Goal: Task Accomplishment & Management: Complete application form

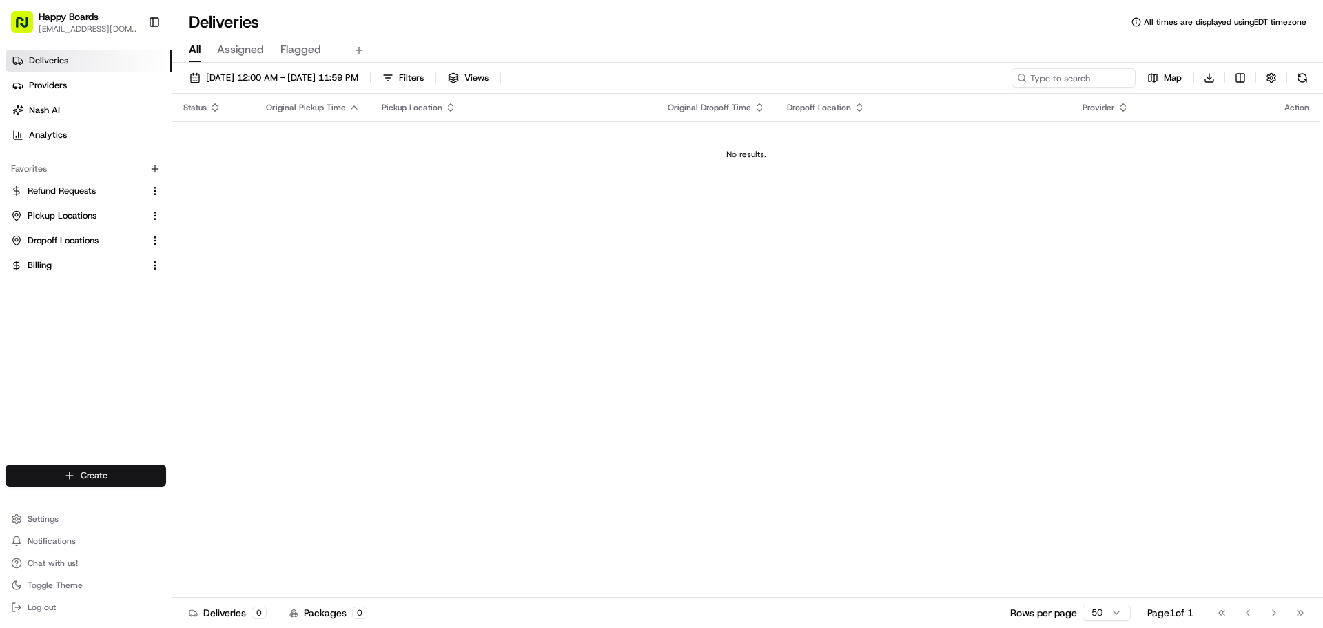
click at [128, 478] on html "Happy Boards [EMAIL_ADDRESS][DOMAIN_NAME] Toggle Sidebar Deliveries Providers […" at bounding box center [661, 314] width 1323 height 628
drag, startPoint x: 329, startPoint y: 354, endPoint x: 77, endPoint y: 357, distance: 252.3
click at [329, 354] on html "Happy Boards [EMAIL_ADDRESS][DOMAIN_NAME] Toggle Sidebar Deliveries Providers […" at bounding box center [661, 314] width 1323 height 628
click at [98, 480] on html "Happy Boards [EMAIL_ADDRESS][DOMAIN_NAME] Toggle Sidebar Deliveries Providers […" at bounding box center [661, 314] width 1323 height 628
click at [220, 499] on link "Delivery" at bounding box center [249, 501] width 154 height 25
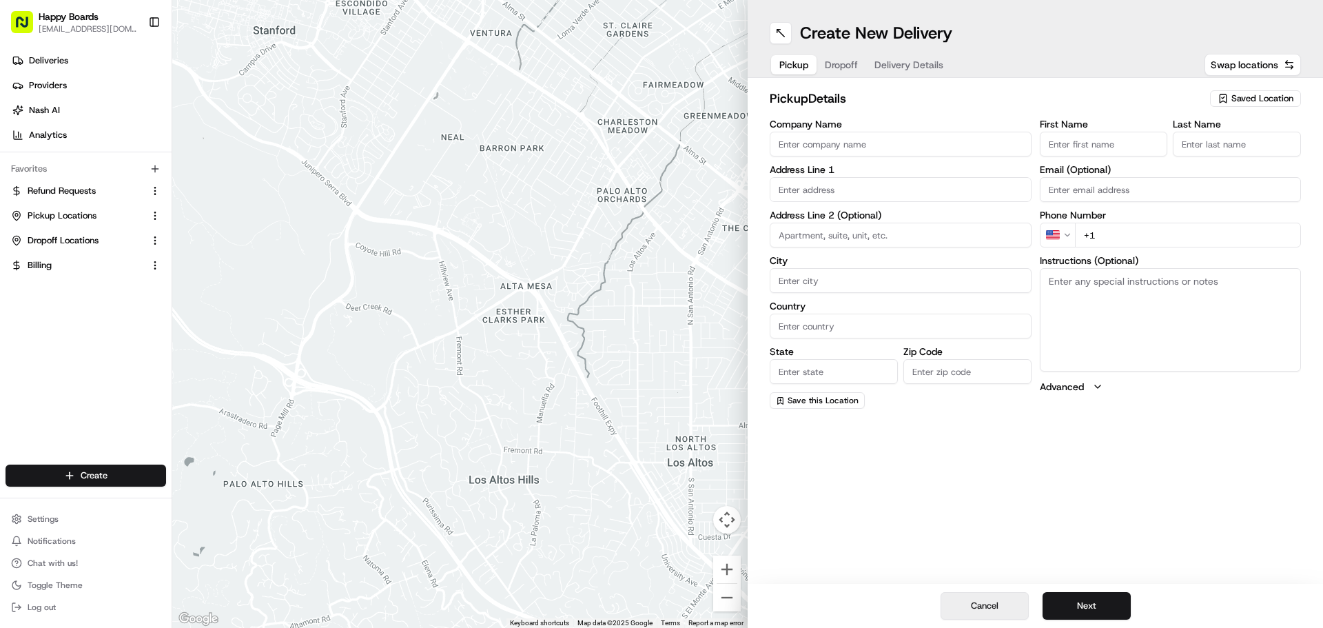
click at [1005, 600] on button "Cancel" at bounding box center [985, 606] width 88 height 28
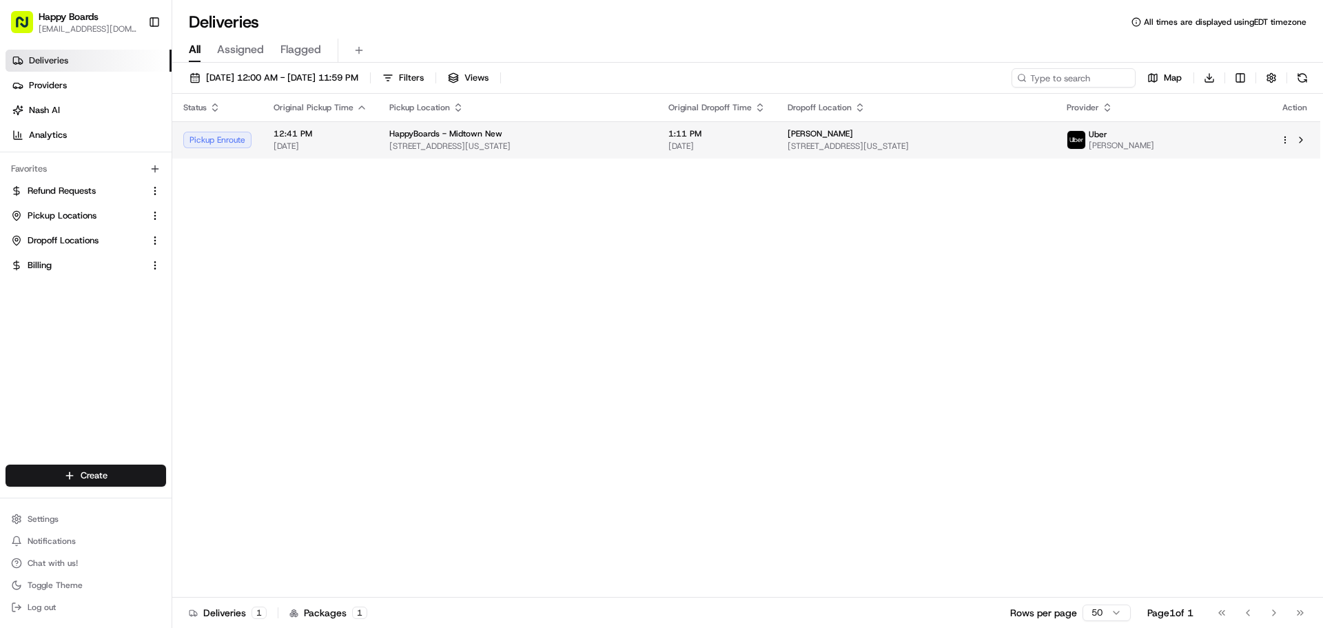
click at [428, 133] on span "HappyBoards - Midtown New" at bounding box center [445, 133] width 113 height 11
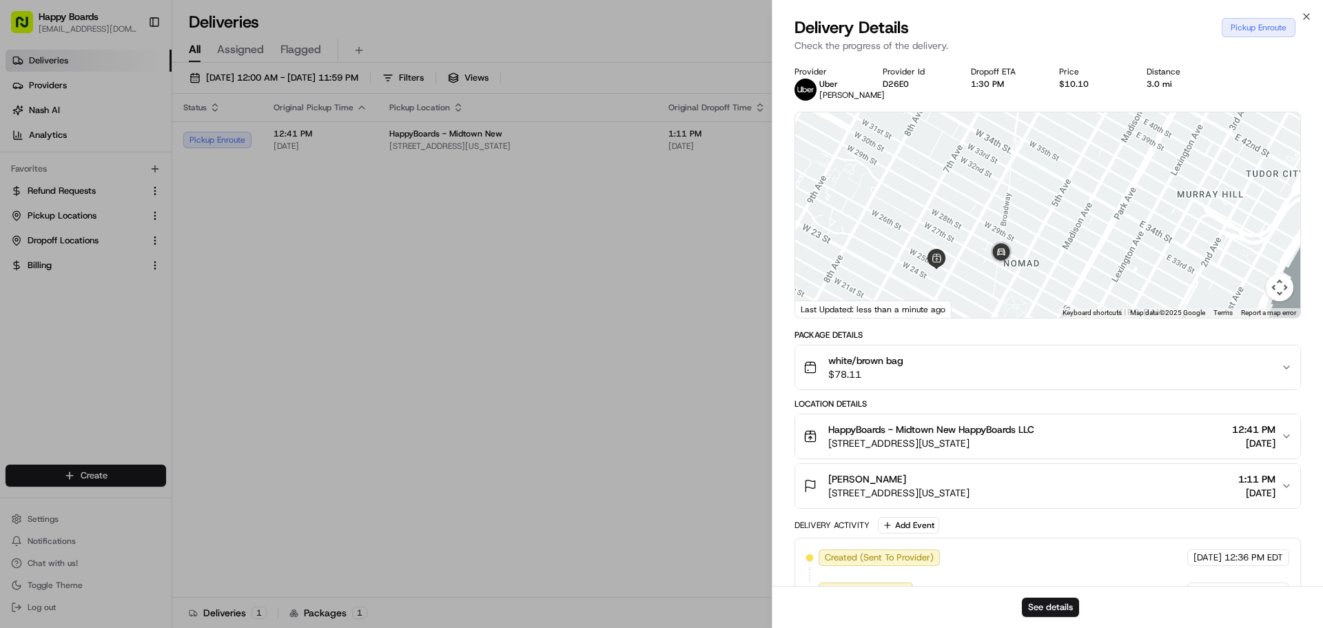
drag, startPoint x: 1012, startPoint y: 235, endPoint x: 1010, endPoint y: 217, distance: 18.0
click at [1010, 217] on div at bounding box center [1047, 214] width 505 height 205
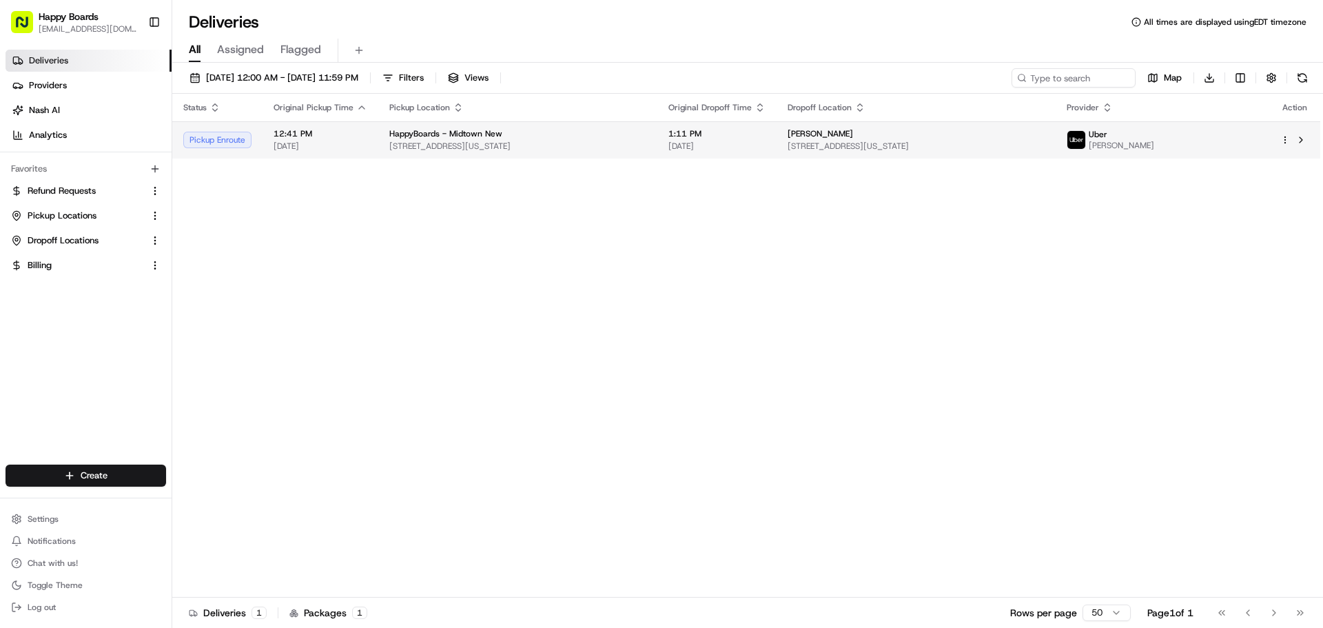
click at [741, 151] on span "[DATE]" at bounding box center [717, 146] width 97 height 11
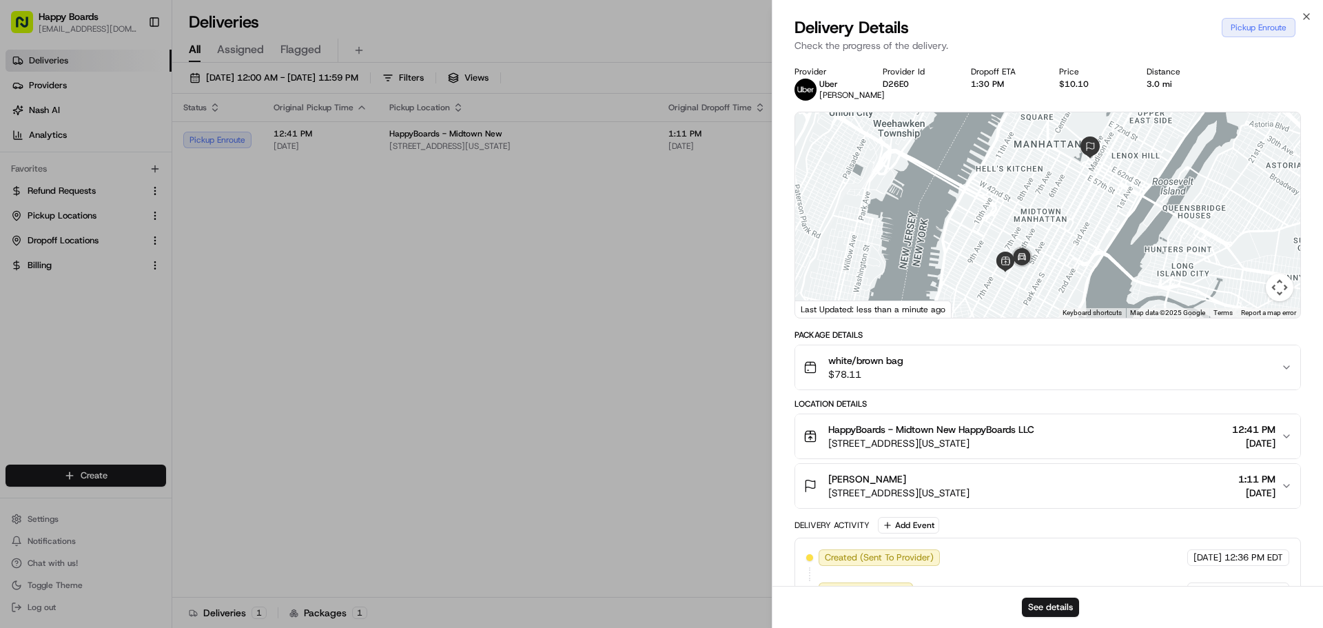
scroll to position [132, 0]
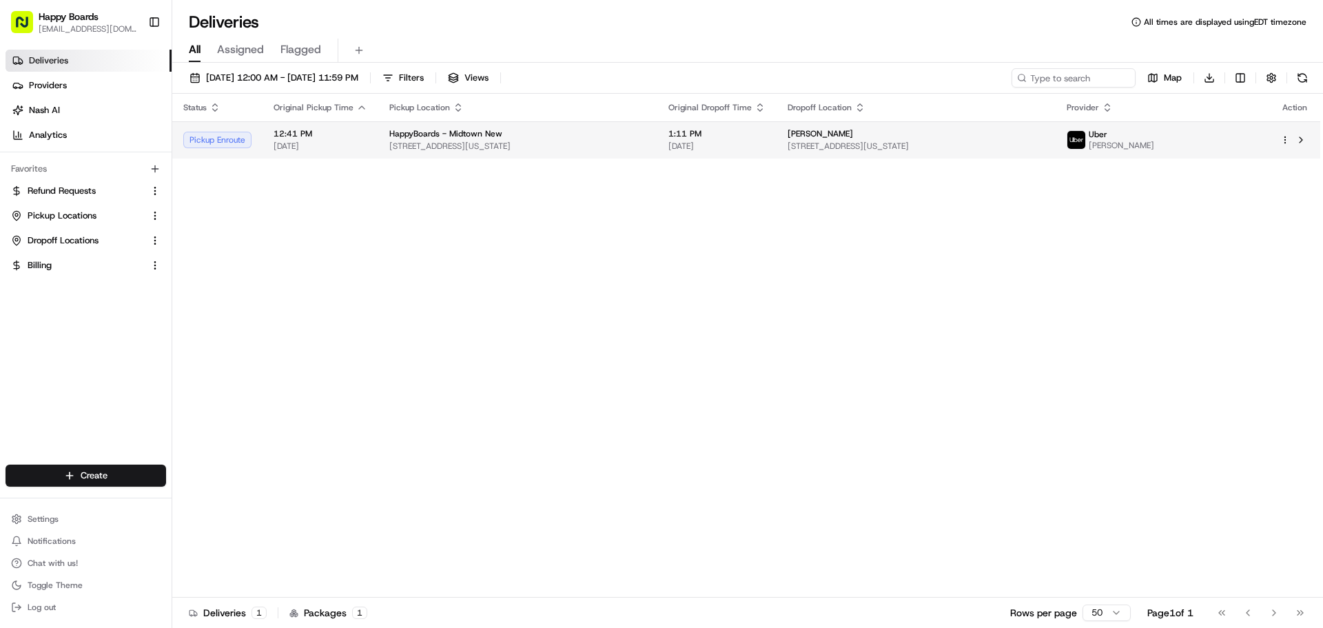
click at [307, 159] on div "Status Original Pickup Time Pickup Location Original Dropoff Time Dropoff Locat…" at bounding box center [746, 346] width 1148 height 504
click at [311, 152] on td "12:41 PM [DATE]" at bounding box center [321, 139] width 116 height 37
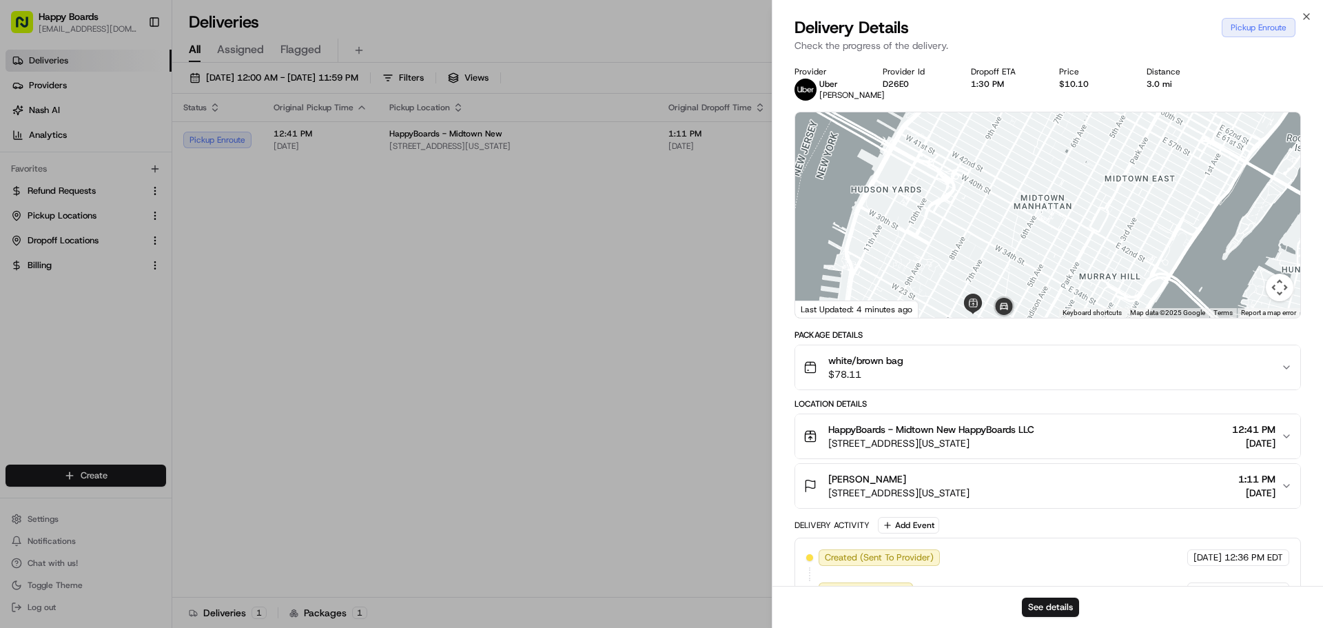
drag, startPoint x: 1020, startPoint y: 260, endPoint x: 1024, endPoint y: 205, distance: 55.2
click at [1024, 205] on div at bounding box center [1047, 214] width 505 height 205
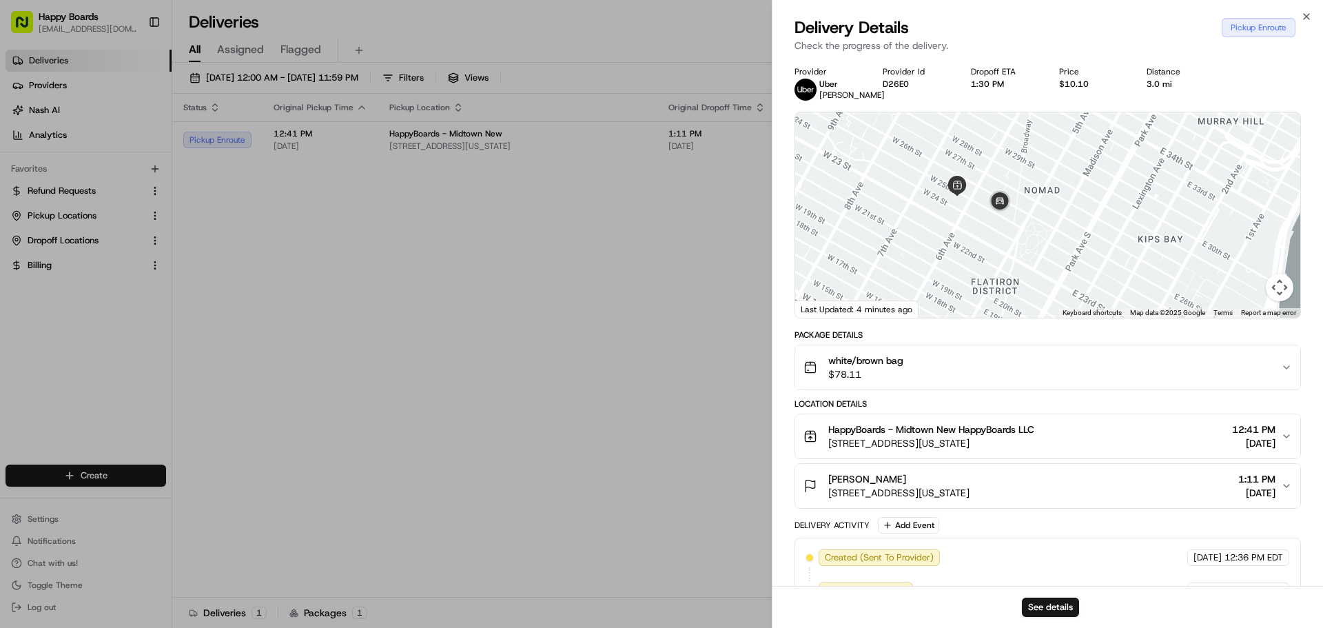
click at [1294, 489] on button "[PERSON_NAME] [STREET_ADDRESS][US_STATE] 1:11 PM [DATE]" at bounding box center [1047, 486] width 505 height 44
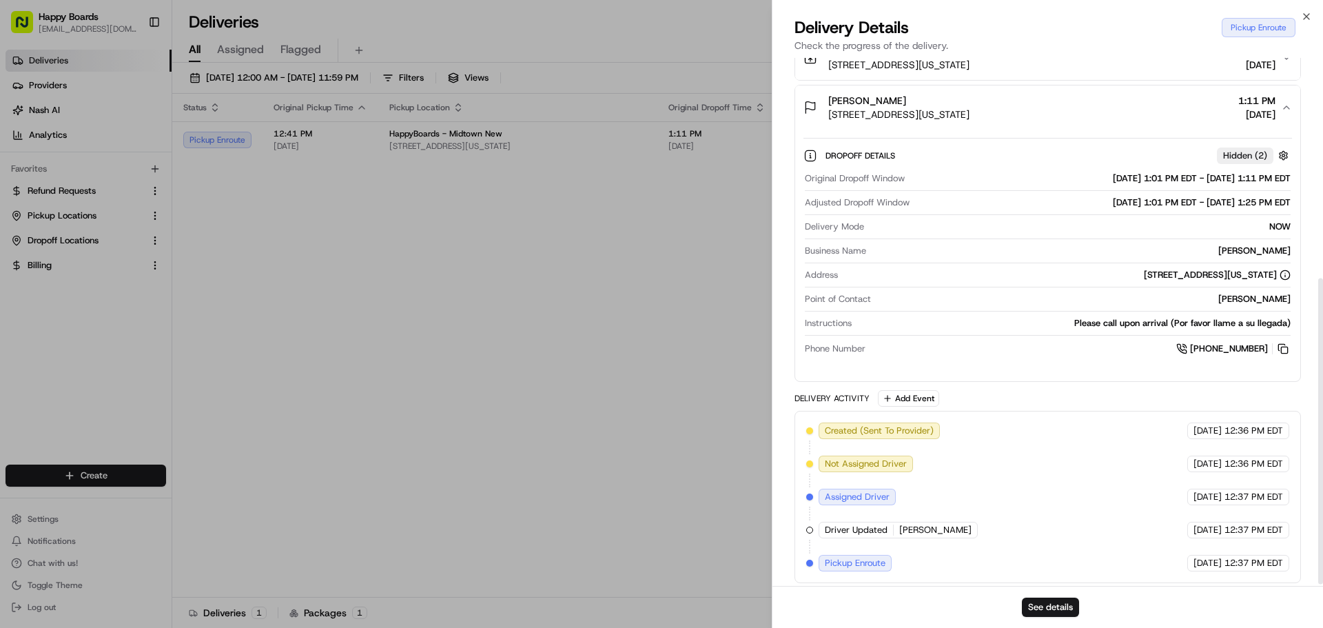
scroll to position [384, 0]
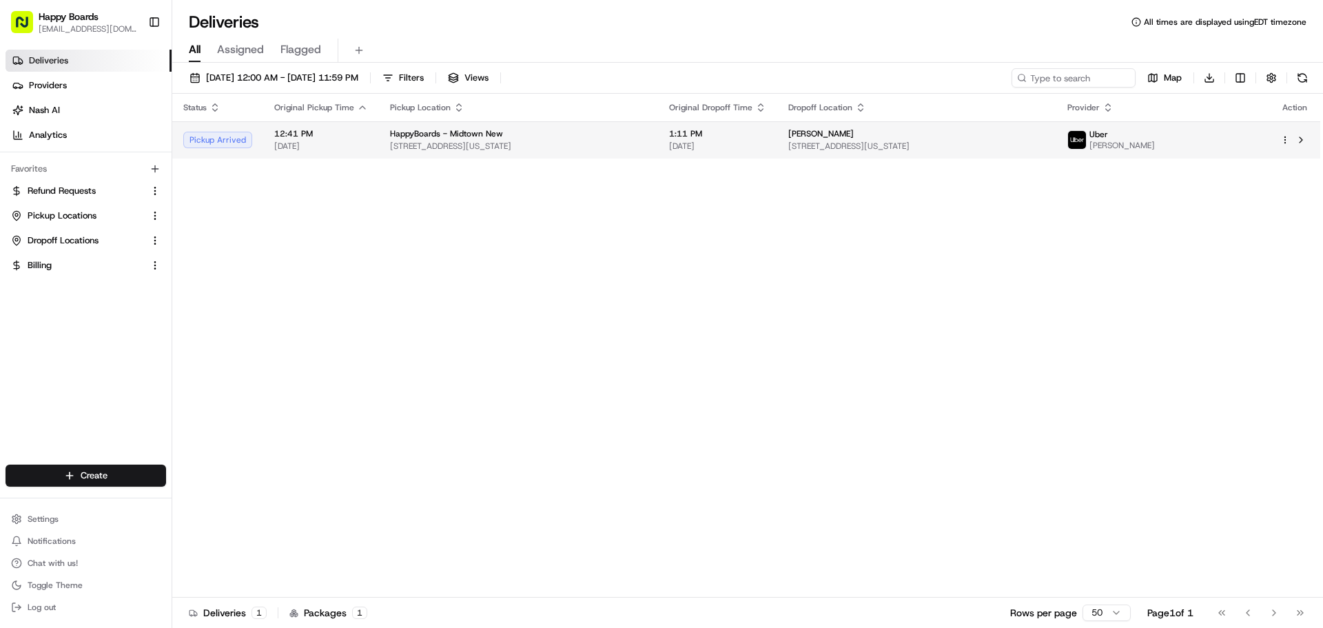
click at [539, 140] on div "HappyBoards - Midtown New [STREET_ADDRESS][US_STATE]" at bounding box center [518, 139] width 257 height 23
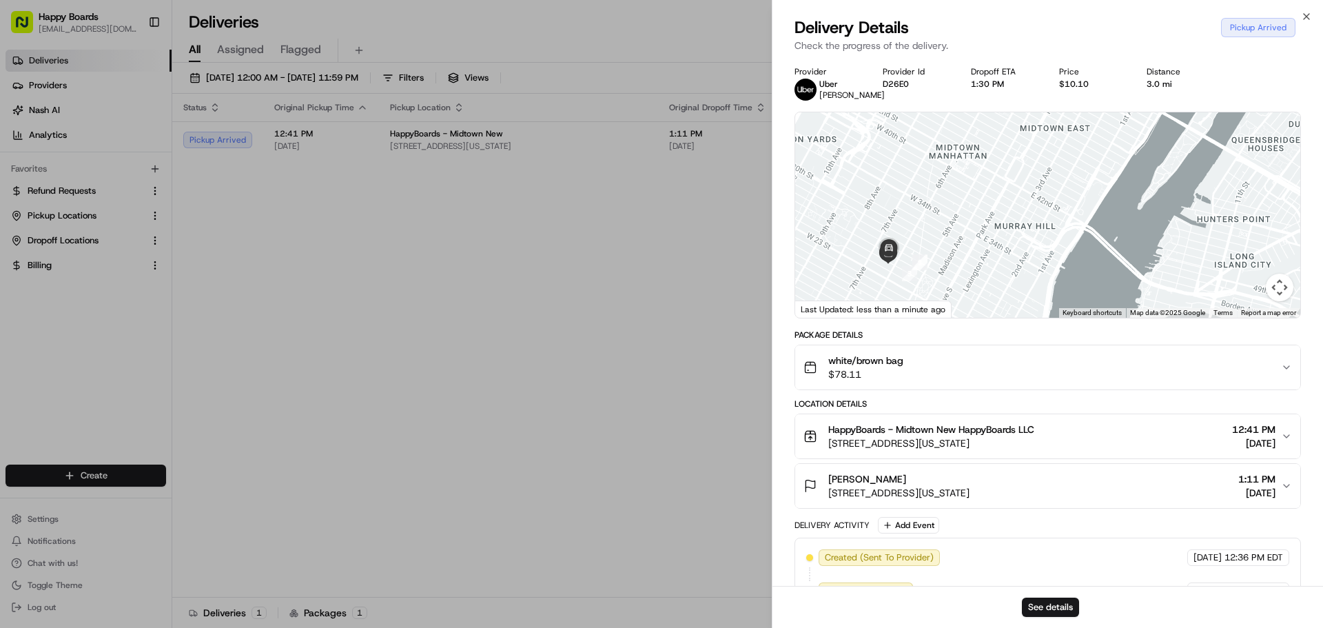
click at [1198, 218] on div at bounding box center [1047, 214] width 505 height 205
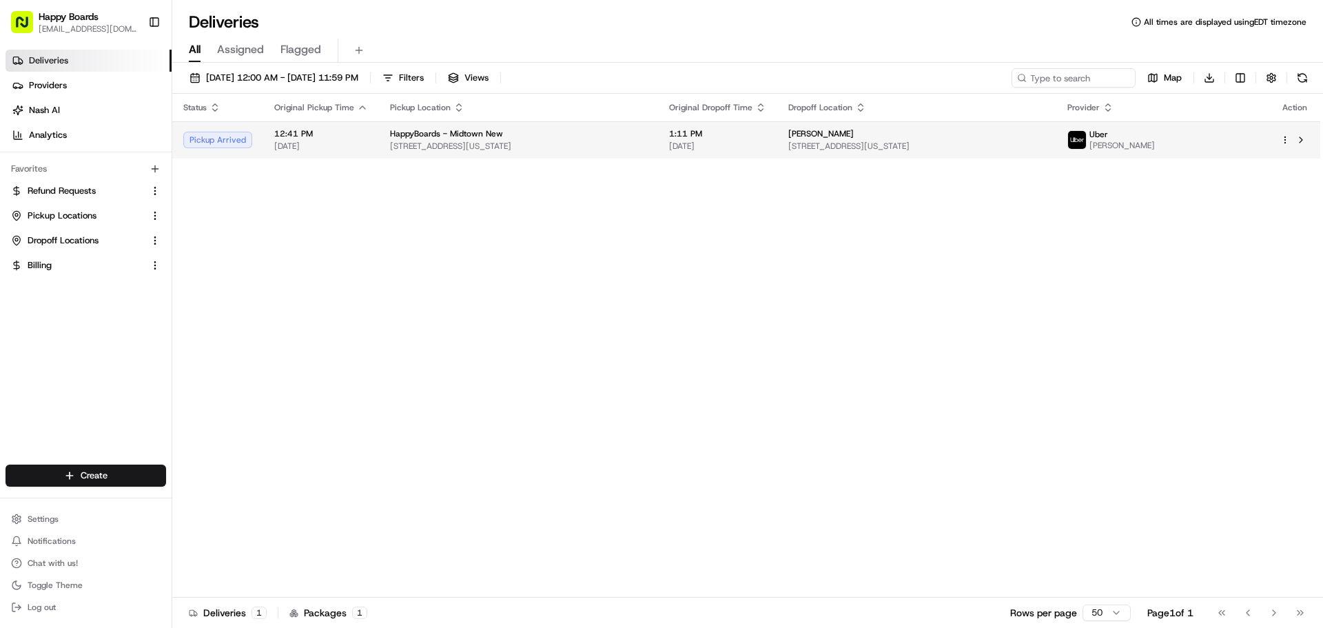
click at [339, 151] on span "[DATE]" at bounding box center [321, 146] width 94 height 11
click at [903, 147] on span "[STREET_ADDRESS][US_STATE]" at bounding box center [917, 146] width 257 height 11
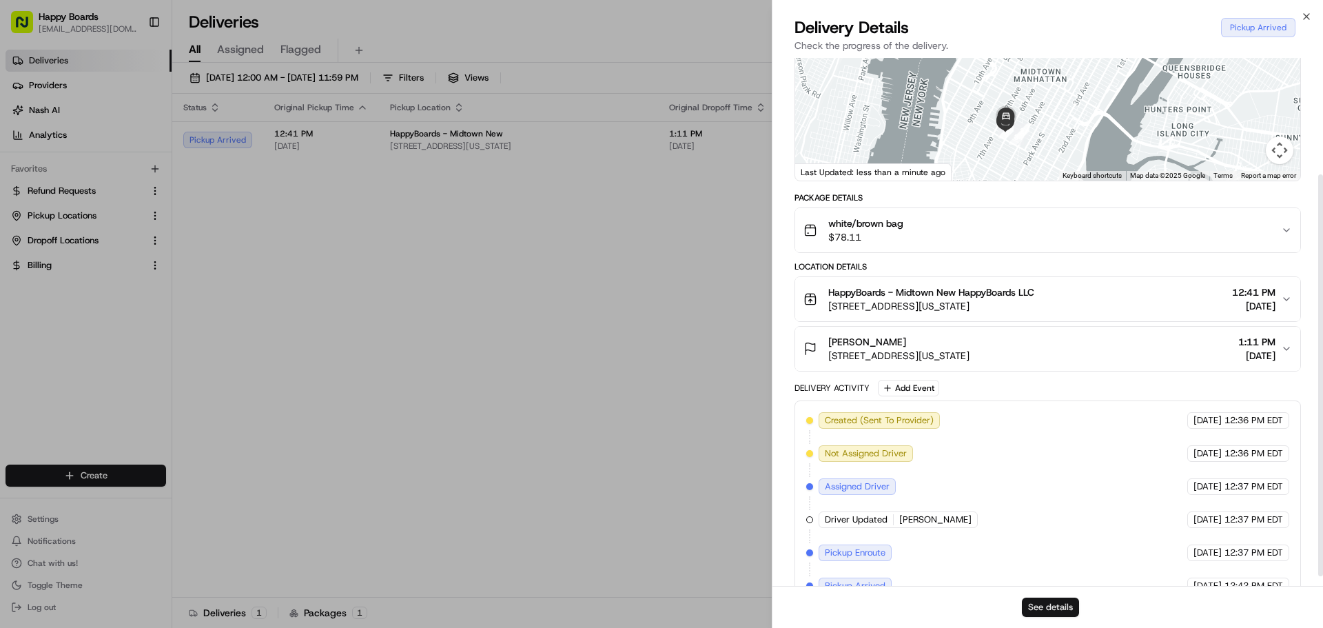
scroll to position [165, 0]
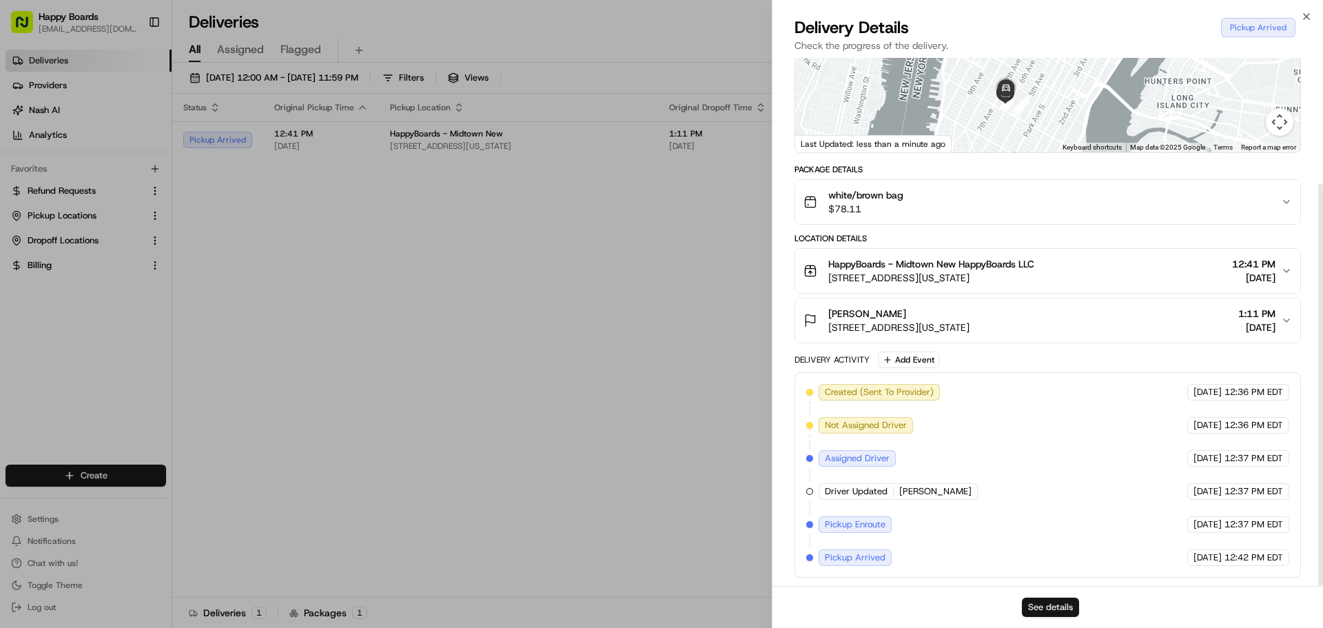
click at [1043, 607] on button "See details" at bounding box center [1050, 607] width 57 height 19
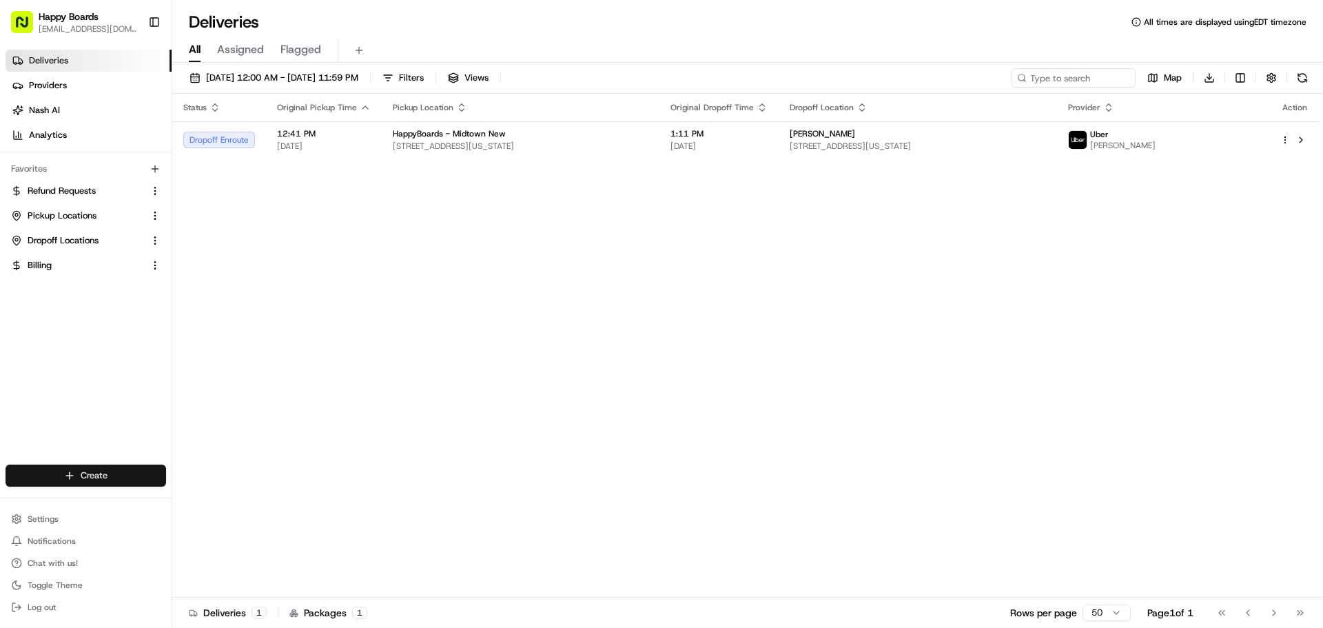
click at [97, 475] on html "Happy Boards [EMAIL_ADDRESS][DOMAIN_NAME] Toggle Sidebar Deliveries Providers […" at bounding box center [661, 314] width 1323 height 628
click at [205, 509] on link "Delivery" at bounding box center [249, 501] width 154 height 25
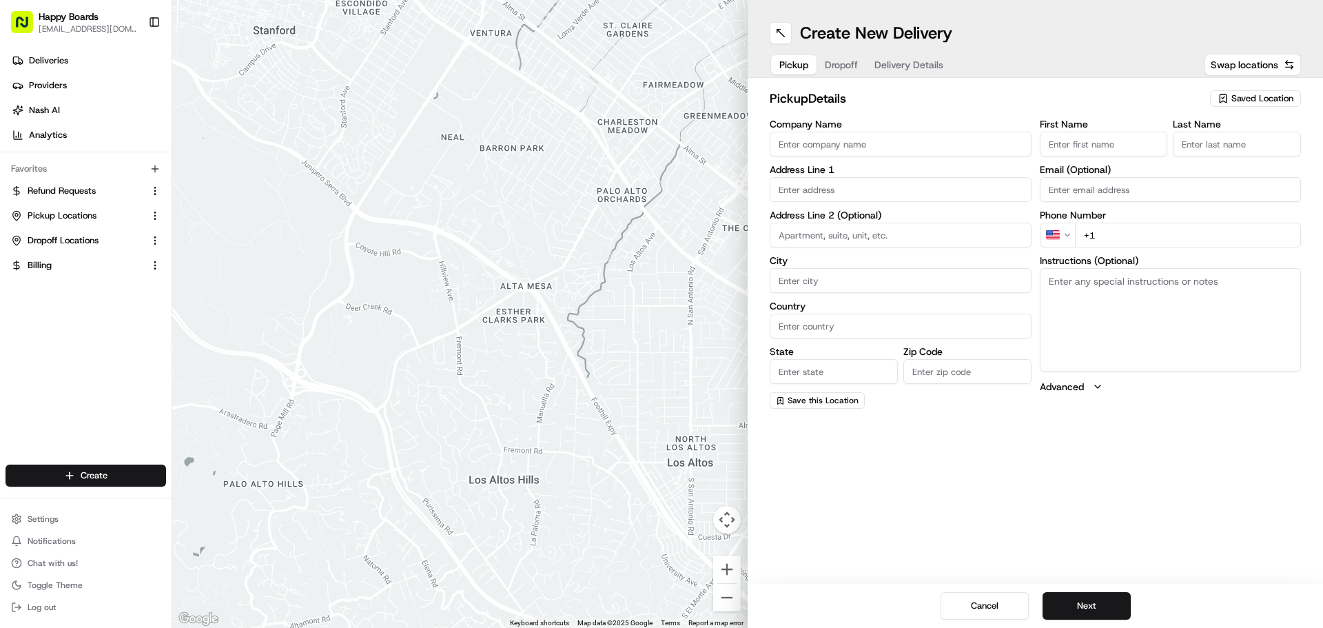
click at [1105, 285] on textarea "Instructions (Optional)" at bounding box center [1171, 319] width 262 height 103
click at [856, 79] on div "pickup Details Saved Location Company Name Address Line 1 Address Line 2 (Optio…" at bounding box center [1036, 249] width 576 height 342
click at [846, 62] on span "Dropoff" at bounding box center [841, 65] width 33 height 14
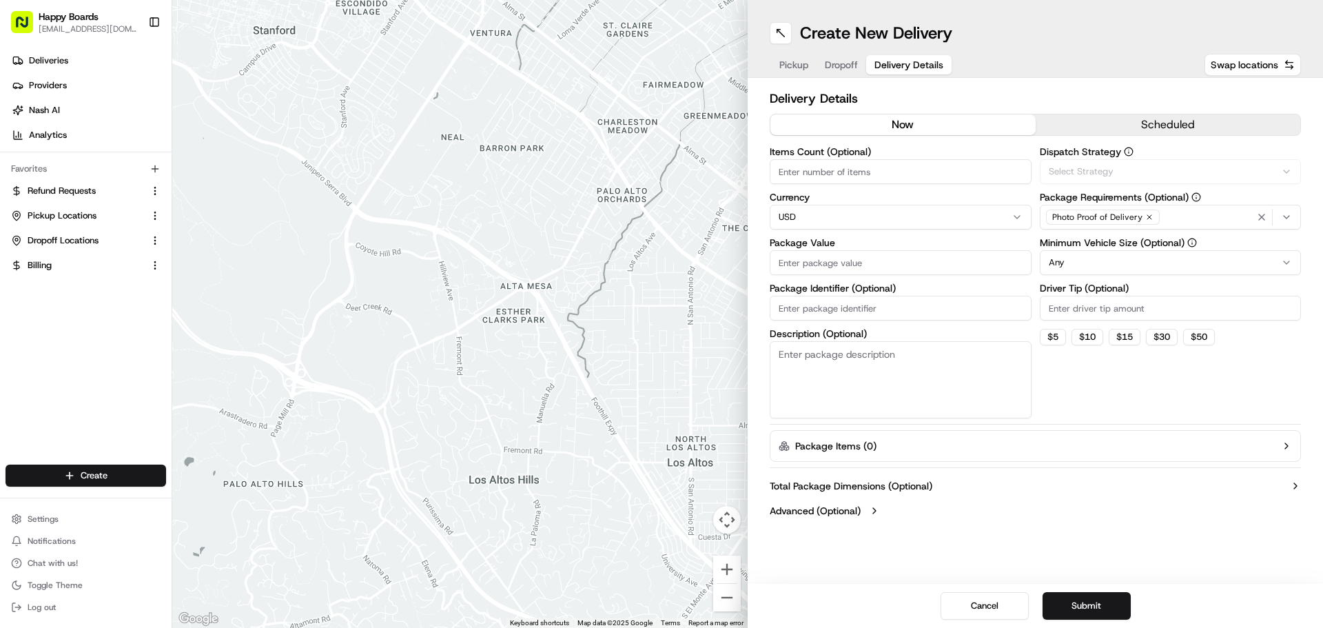
click at [894, 62] on span "Delivery Details" at bounding box center [909, 65] width 69 height 14
click at [1119, 256] on html "Happy Boards [EMAIL_ADDRESS][DOMAIN_NAME] Toggle Sidebar Deliveries Providers […" at bounding box center [661, 314] width 1323 height 628
click at [970, 372] on html "Happy Boards [EMAIL_ADDRESS][DOMAIN_NAME] Toggle Sidebar Deliveries Providers […" at bounding box center [661, 314] width 1323 height 628
click at [999, 616] on button "Cancel" at bounding box center [985, 606] width 88 height 28
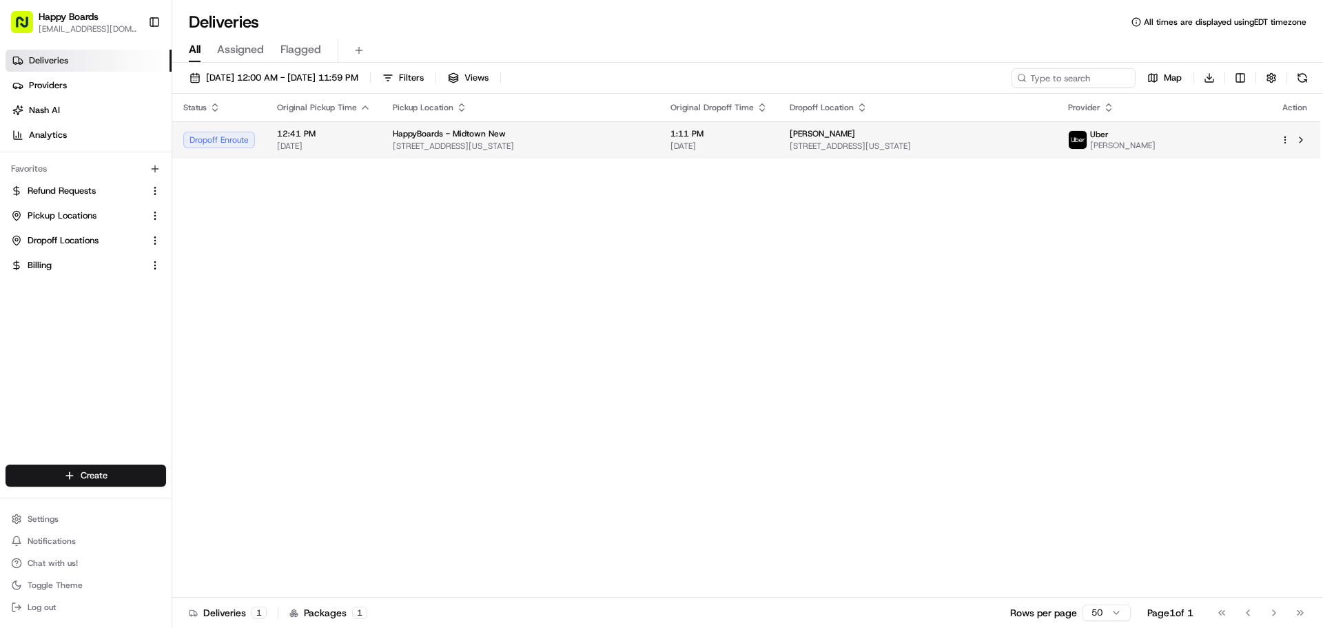
click at [353, 134] on span "12:41 PM" at bounding box center [324, 133] width 94 height 11
click at [393, 134] on span "HappyBoards - Midtown New" at bounding box center [449, 133] width 113 height 11
click at [559, 145] on span "[STREET_ADDRESS][US_STATE]" at bounding box center [521, 146] width 256 height 11
click at [418, 128] on td "HappyBoards - Midtown New [STREET_ADDRESS][US_STATE]" at bounding box center [522, 139] width 278 height 37
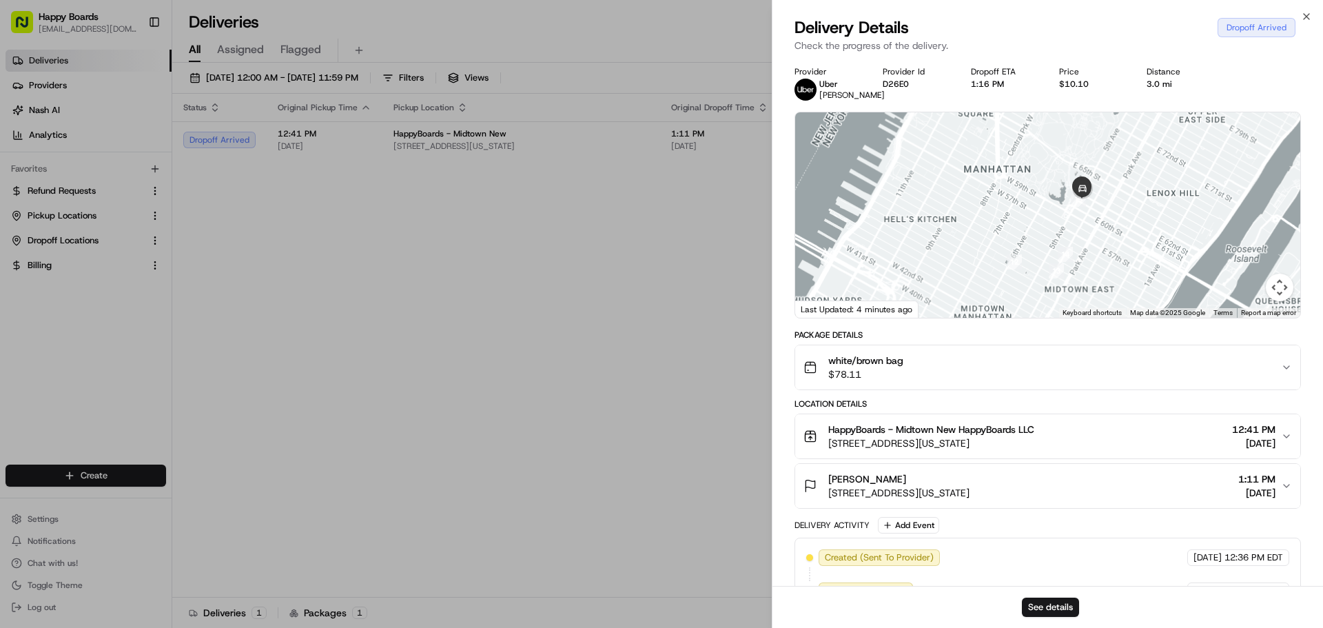
drag, startPoint x: 1129, startPoint y: 156, endPoint x: 1059, endPoint y: 242, distance: 110.7
click at [1059, 242] on div at bounding box center [1047, 214] width 505 height 205
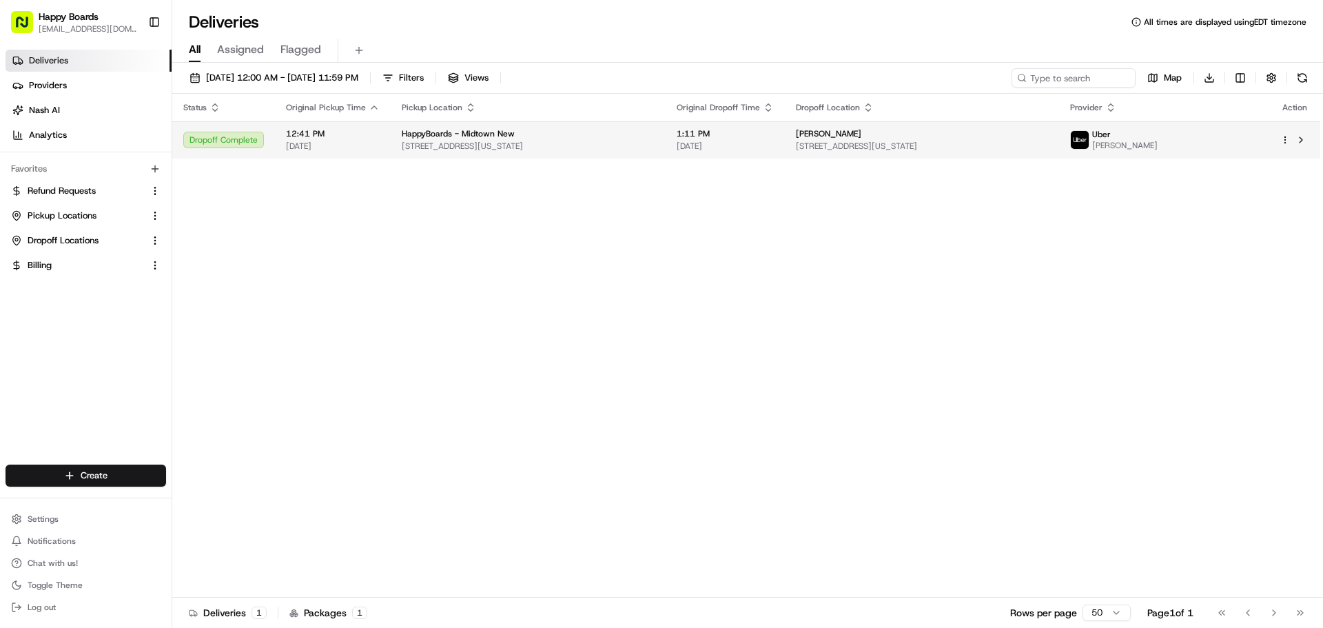
click at [317, 130] on span "12:41 PM" at bounding box center [333, 133] width 94 height 11
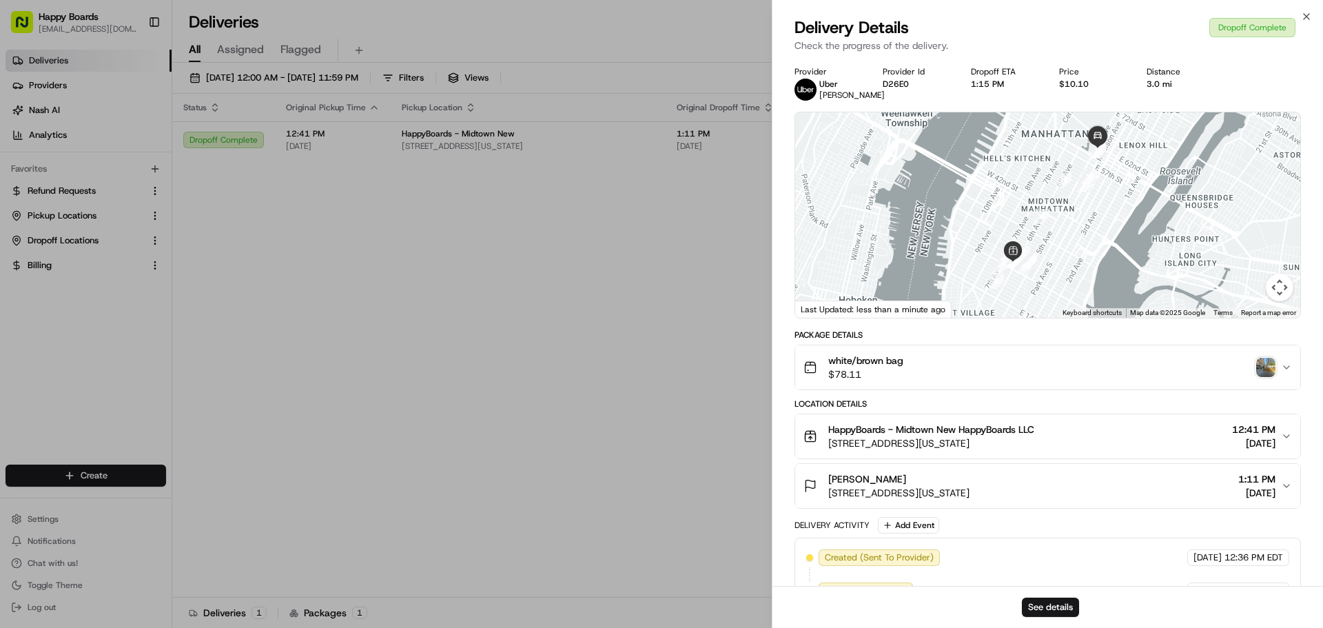
click at [1265, 361] on img "button" at bounding box center [1266, 367] width 19 height 19
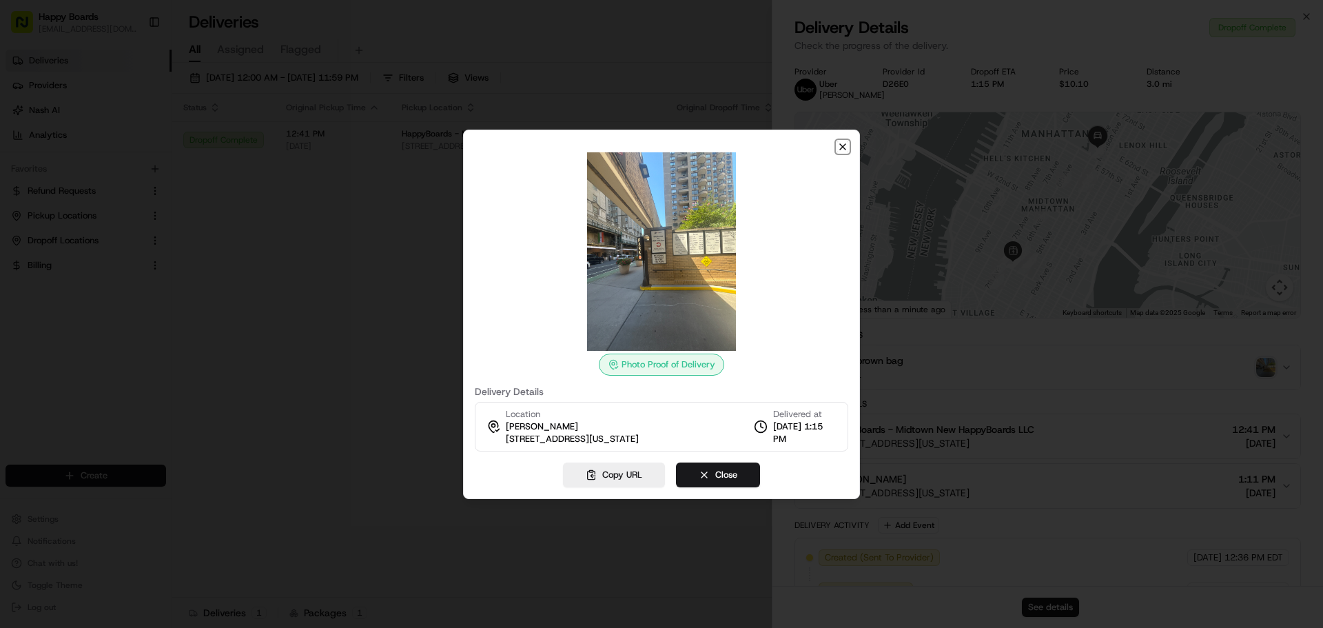
click at [844, 146] on icon "button" at bounding box center [843, 147] width 6 height 6
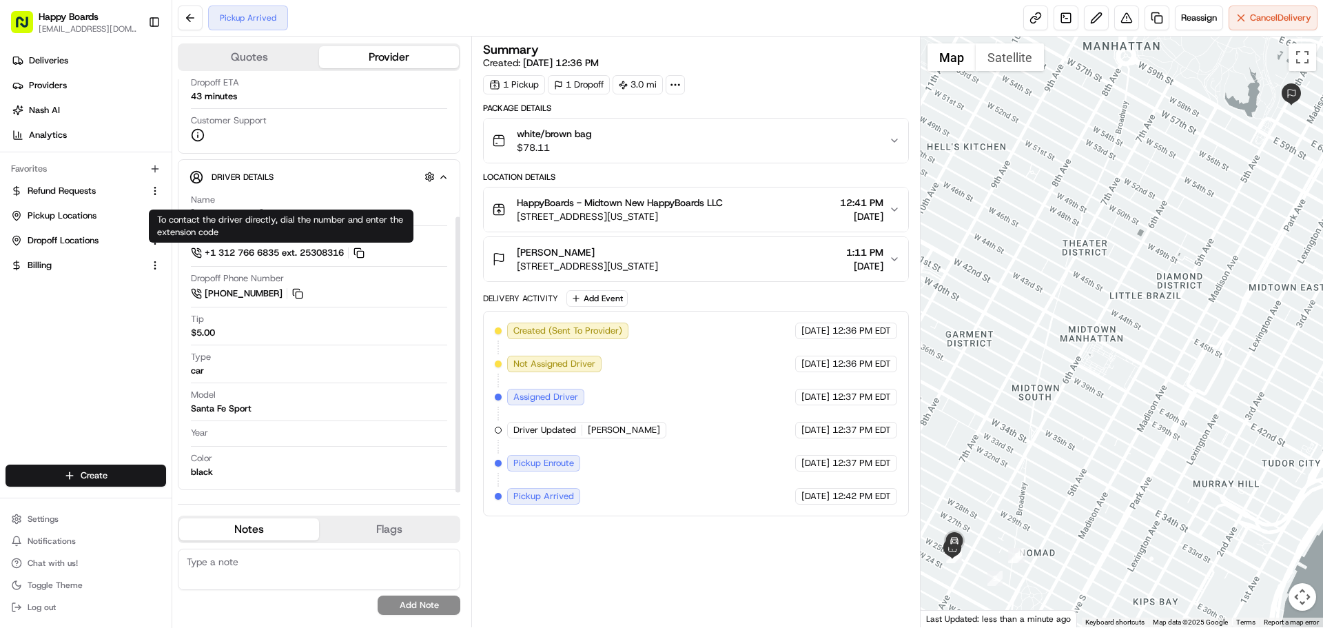
drag, startPoint x: 365, startPoint y: 254, endPoint x: 375, endPoint y: 245, distance: 13.6
click at [365, 254] on button at bounding box center [359, 252] width 15 height 15
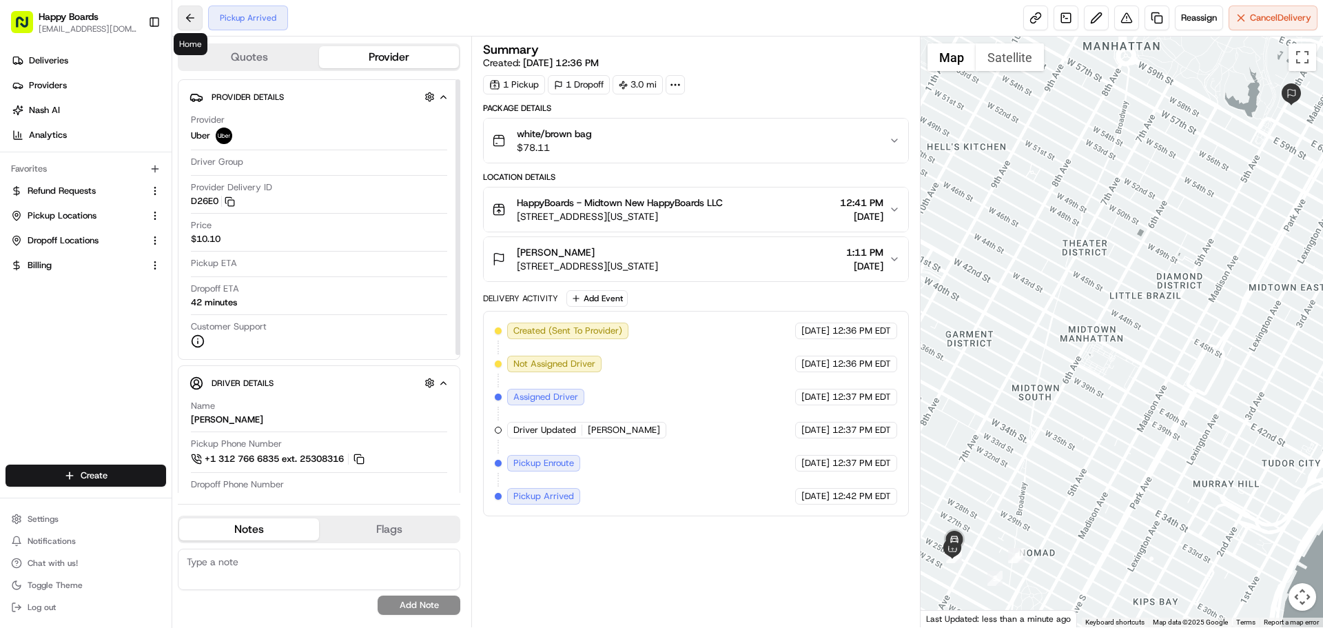
click at [194, 14] on button at bounding box center [190, 18] width 25 height 25
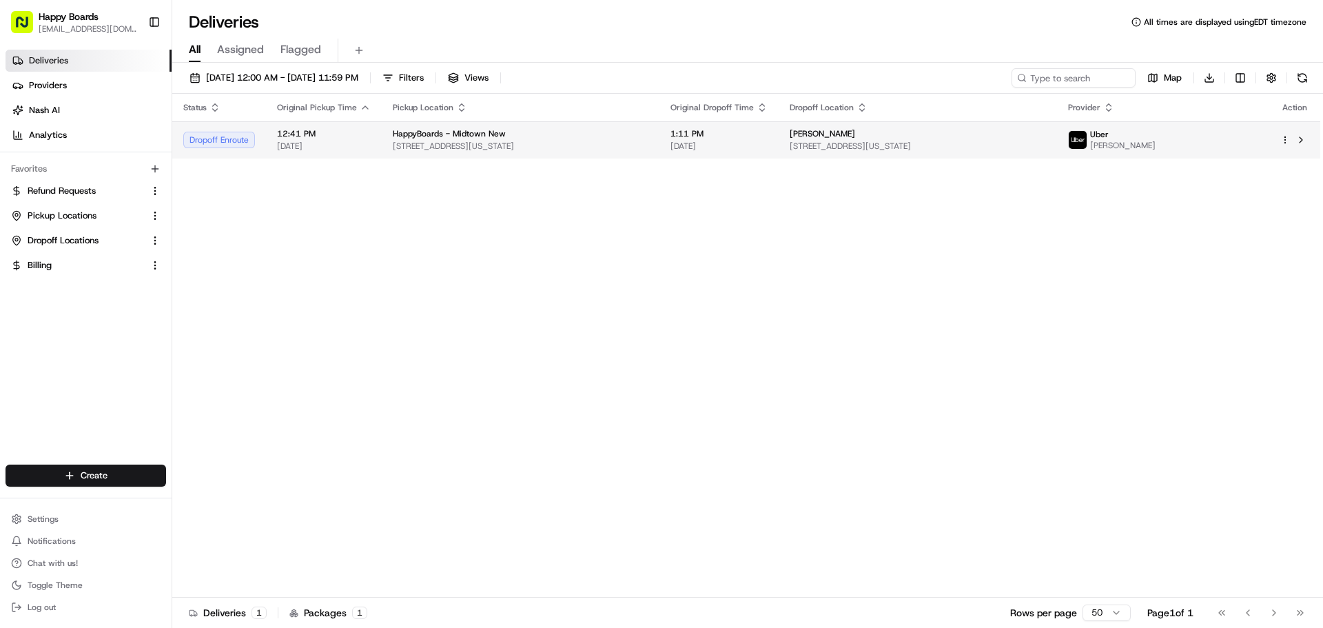
click at [813, 129] on span "[PERSON_NAME]" at bounding box center [822, 133] width 65 height 11
